Goal: Task Accomplishment & Management: Use online tool/utility

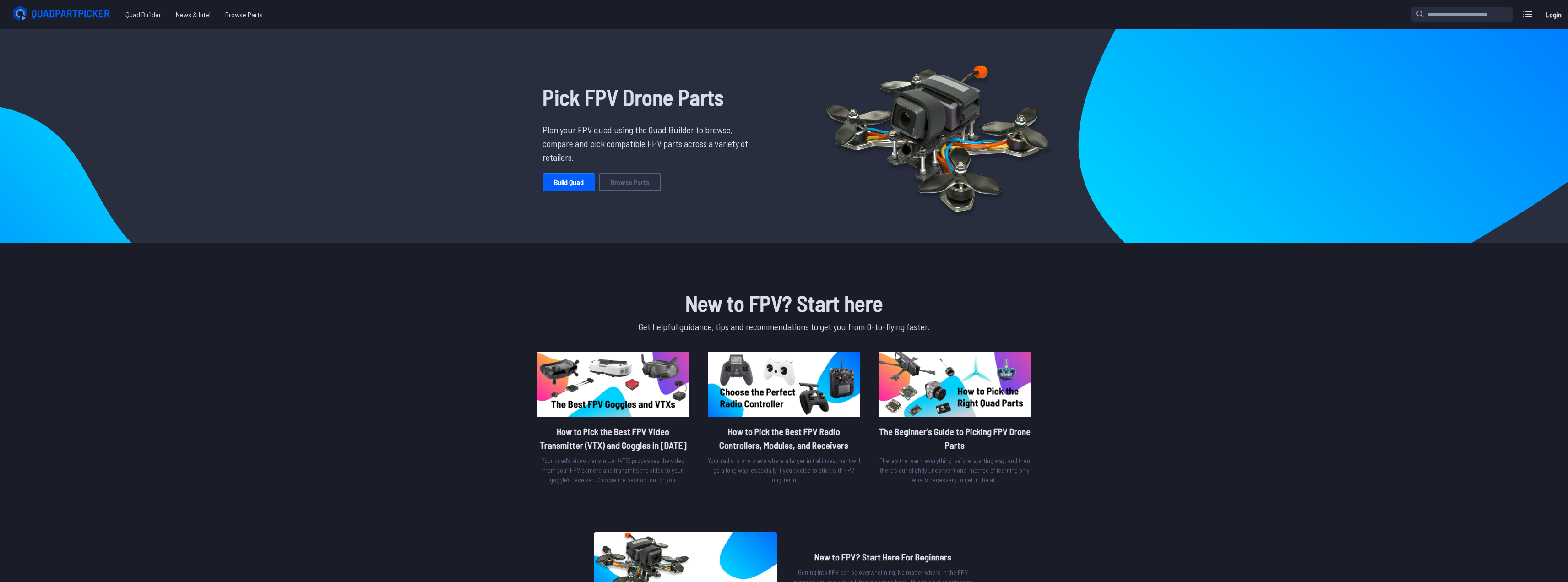
click at [582, 196] on div "Pick FPV Drone Parts Plan your FPV quad using the Quad Builder to browse, compa…" at bounding box center [649, 136] width 300 height 199
click at [573, 183] on link "Build Quad" at bounding box center [569, 182] width 53 height 18
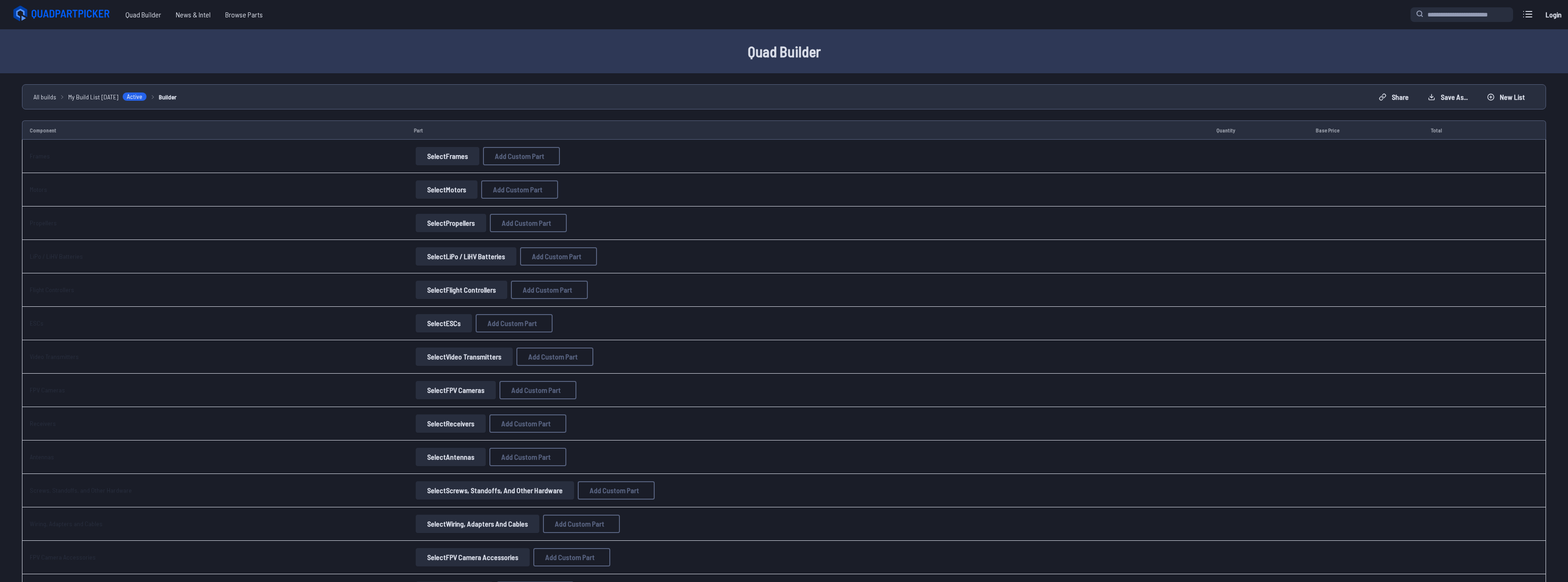
click at [456, 155] on button "Select Frames" at bounding box center [448, 156] width 64 height 18
click at [525, 155] on span "Add Custom Part" at bounding box center [519, 156] width 49 height 7
select select "**********"
drag, startPoint x: 891, startPoint y: 158, endPoint x: 882, endPoint y: 157, distance: 9.1
click at [888, 158] on div "Select Frames Add Custom Part Add Custom Part Part name* Brand / Manufacturer P…" at bounding box center [808, 156] width 788 height 18
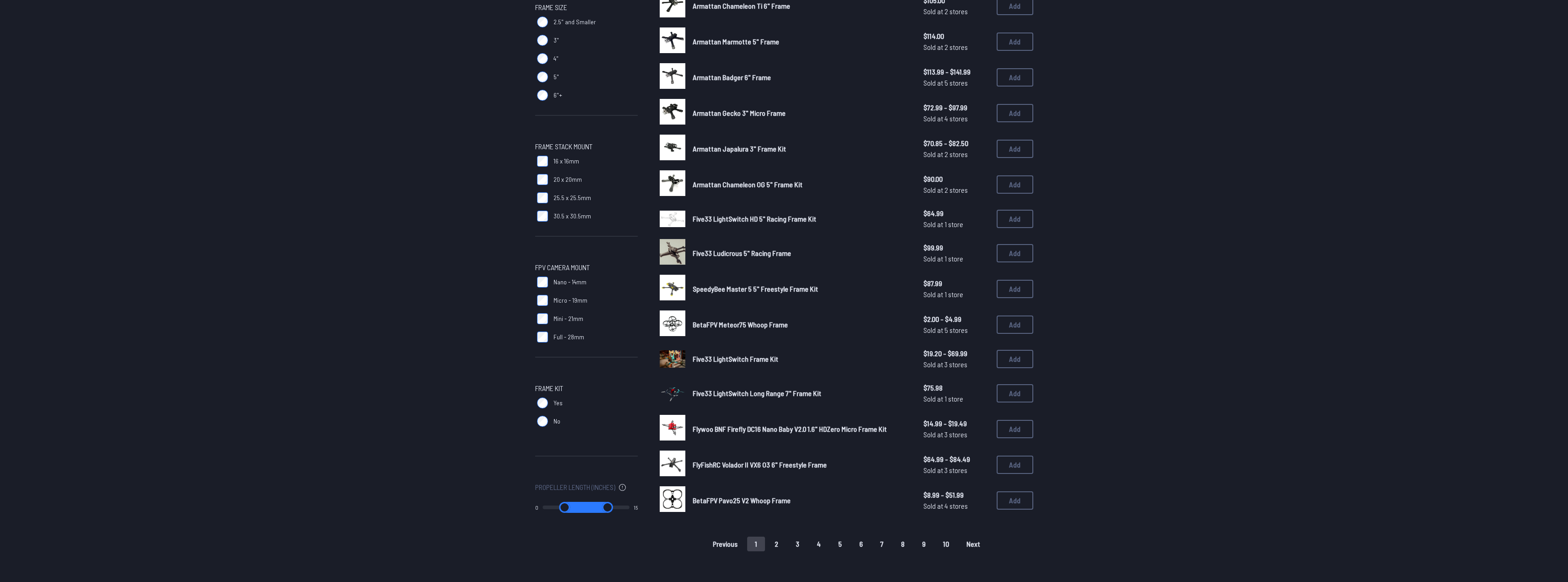
scroll to position [275, 0]
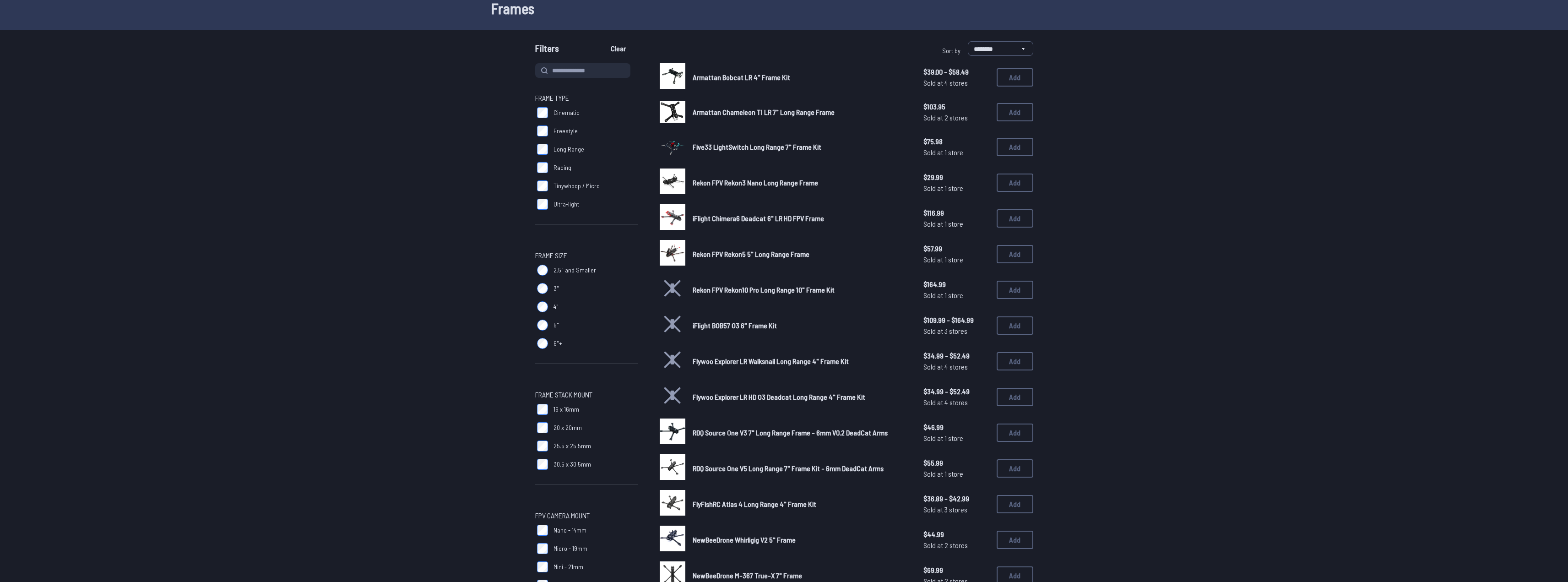
scroll to position [92, 0]
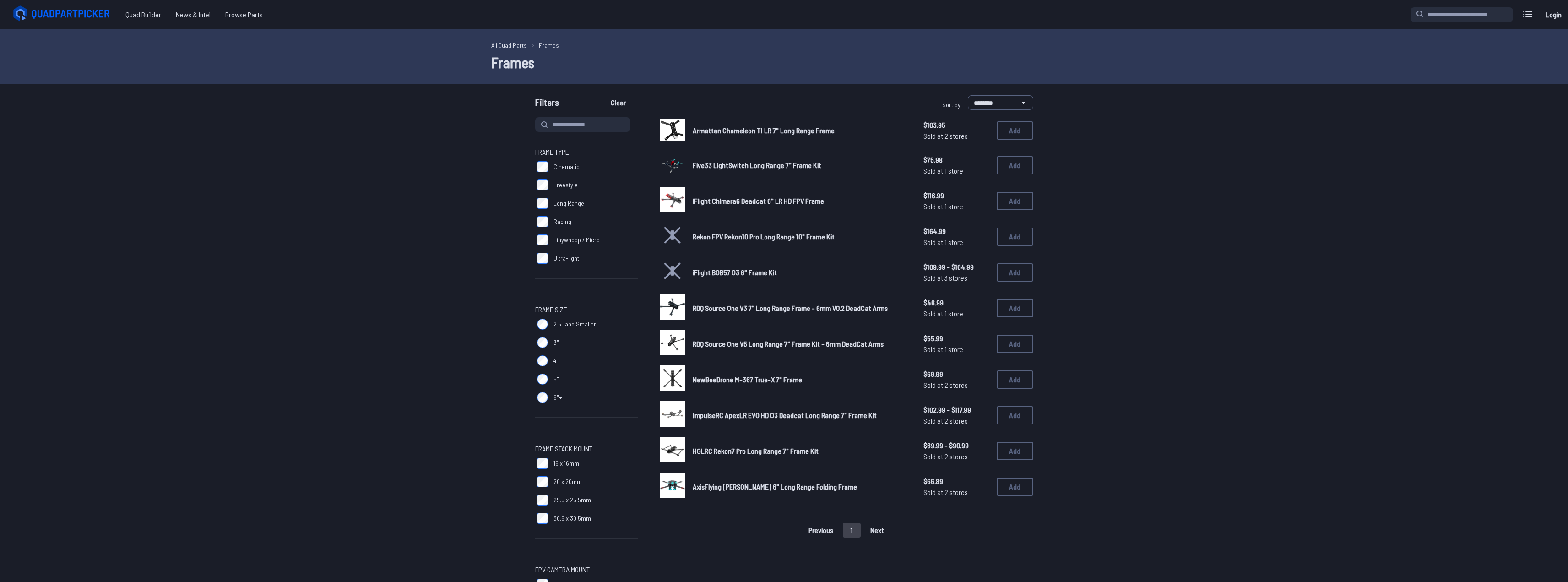
click at [711, 196] on link "iFlight Chimera6 Deadcat 6" LR HD FPV Frame" at bounding box center [801, 201] width 216 height 11
click at [730, 197] on span "iFlight Chimera6 Deadcat 6" LR HD FPV Frame" at bounding box center [759, 200] width 131 height 8
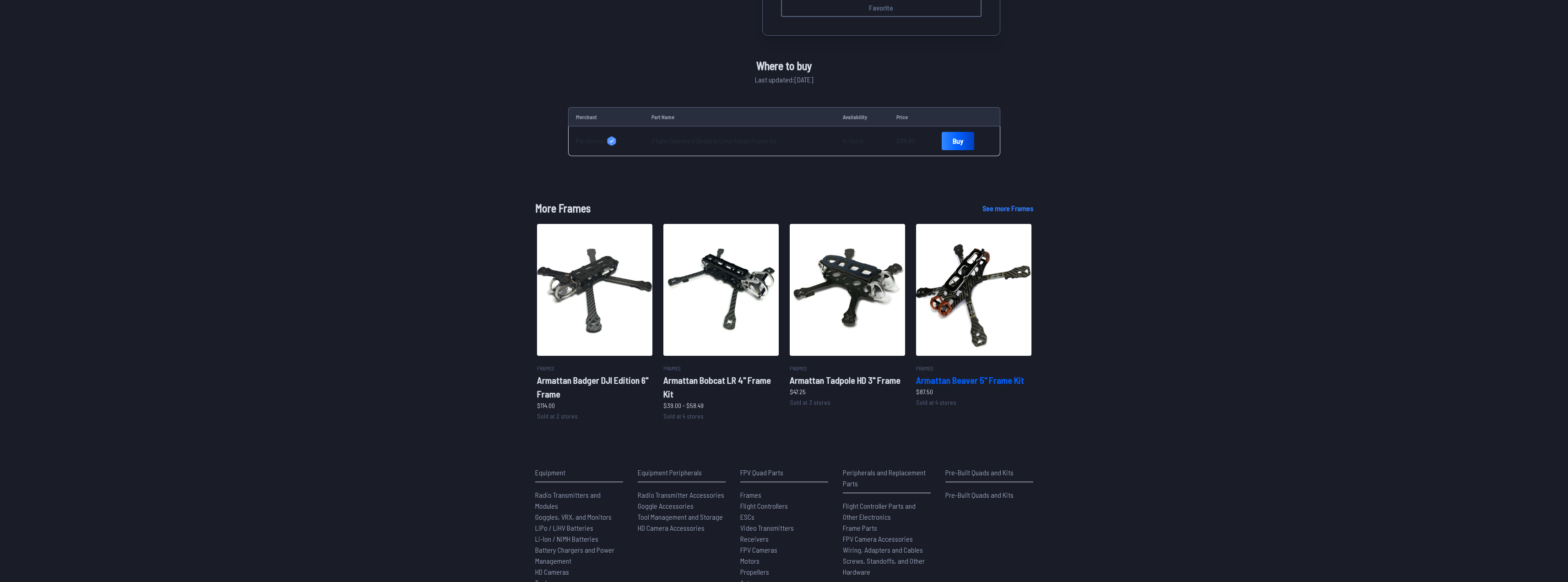
scroll to position [383, 0]
